Goal: Task Accomplishment & Management: Use online tool/utility

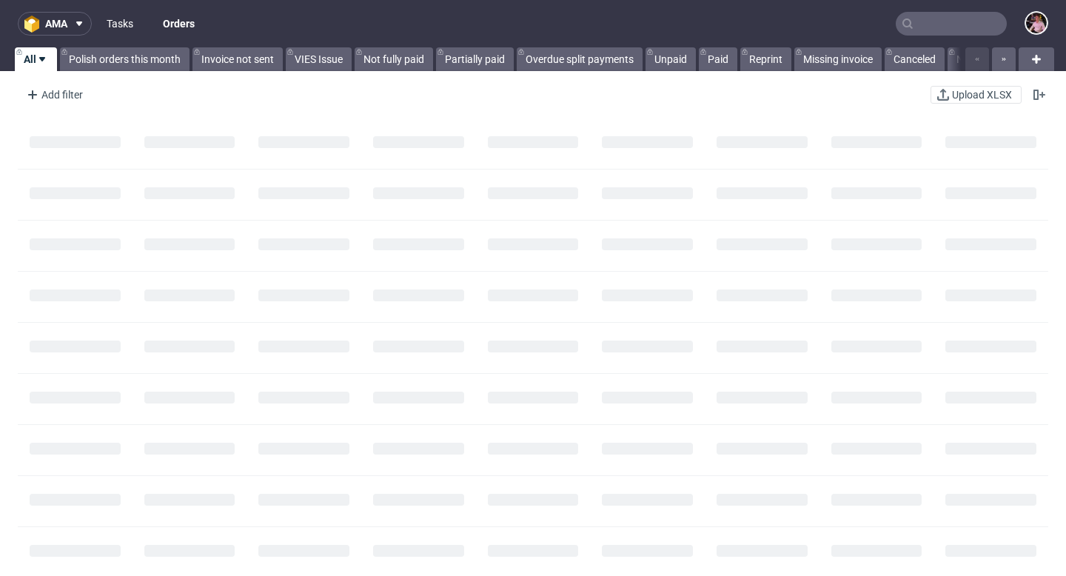
click at [122, 33] on link "Tasks" at bounding box center [120, 24] width 44 height 24
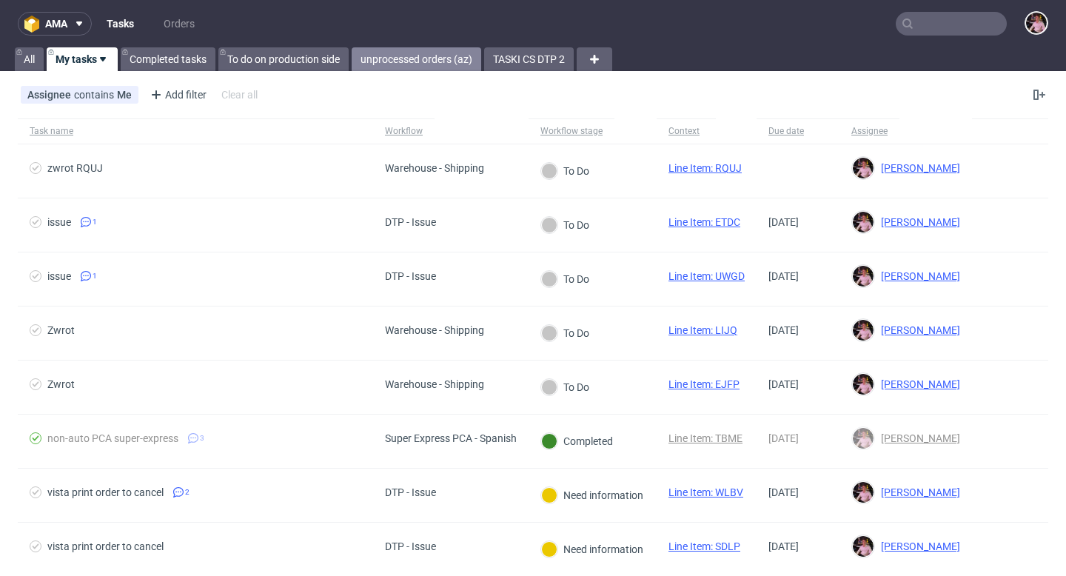
click at [431, 55] on link "unprocessed orders (az)" at bounding box center [415, 59] width 129 height 24
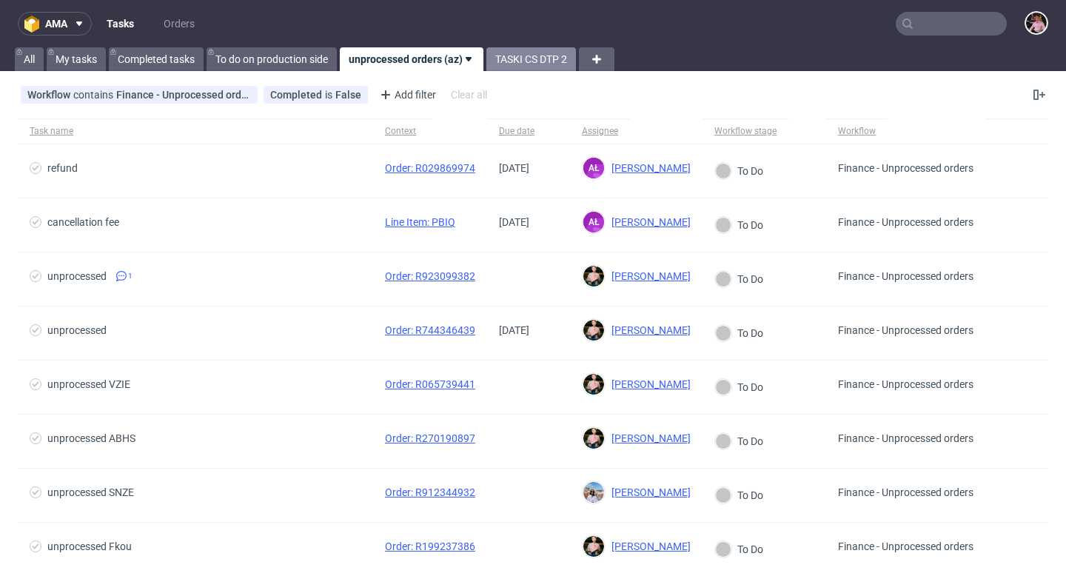
click at [512, 58] on link "TASKI CS DTP 2" at bounding box center [531, 59] width 90 height 24
